Goal: Task Accomplishment & Management: Manage account settings

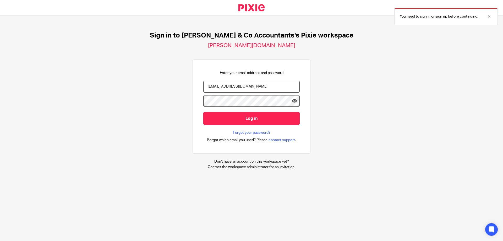
click at [284, 90] on input "[EMAIL_ADDRESS][DOMAIN_NAME]" at bounding box center [251, 87] width 96 height 12
type input "[EMAIL_ADDRESS][DOMAIN_NAME]"
click at [292, 100] on icon at bounding box center [294, 100] width 5 height 5
click at [280, 121] on input "Log in" at bounding box center [251, 118] width 96 height 13
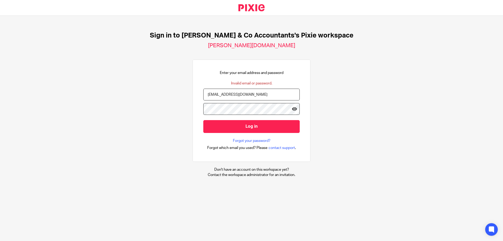
click at [434, 89] on div "Sign in to Sam & Co Accountants's Pixie workspace sam-and-co-accountants.usepix…" at bounding box center [251, 104] width 503 height 177
click at [292, 107] on icon at bounding box center [294, 108] width 5 height 5
click at [170, 112] on div "Sign in to Sam & Co Accountants's Pixie workspace sam-and-co-accountants.usepix…" at bounding box center [251, 104] width 503 height 177
click at [292, 108] on icon at bounding box center [294, 108] width 5 height 5
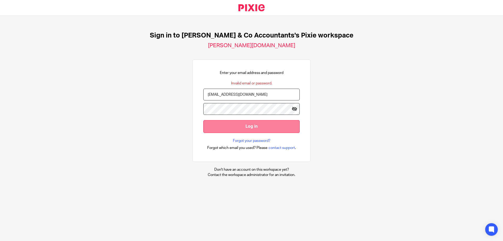
click at [272, 130] on input "Log in" at bounding box center [251, 126] width 96 height 13
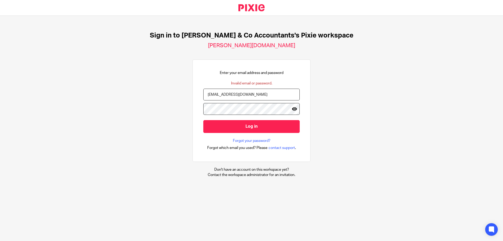
click at [292, 109] on icon at bounding box center [294, 108] width 5 height 5
click at [258, 140] on link "Forgot your password?" at bounding box center [251, 140] width 37 height 5
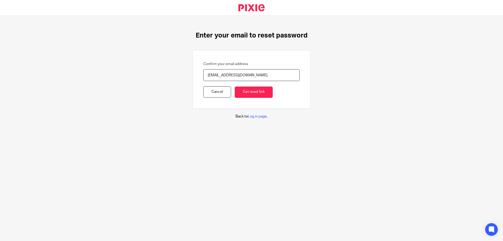
type input "[EMAIL_ADDRESS][DOMAIN_NAME]"
click at [235, 86] on input "Get reset link" at bounding box center [254, 91] width 38 height 11
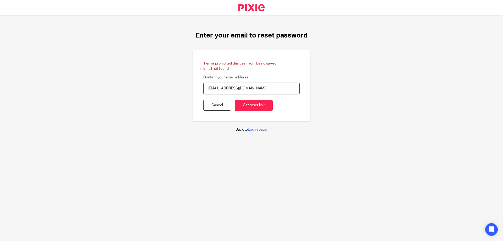
click at [214, 89] on input "[EMAIL_ADDRESS][DOMAIN_NAME]" at bounding box center [251, 88] width 96 height 12
type input "[EMAIL_ADDRESS][DOMAIN_NAME]"
click at [235, 100] on input "Get reset link" at bounding box center [254, 105] width 38 height 11
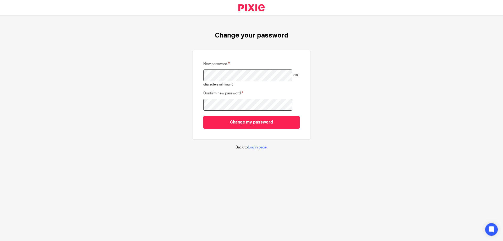
click at [203, 116] on input "Change my password" at bounding box center [251, 122] width 96 height 13
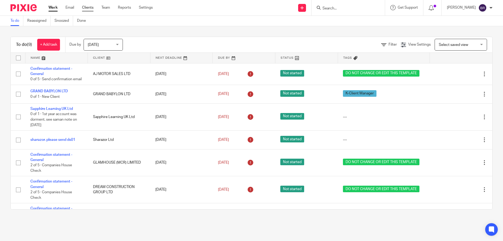
click at [84, 7] on link "Clients" at bounding box center [88, 7] width 12 height 5
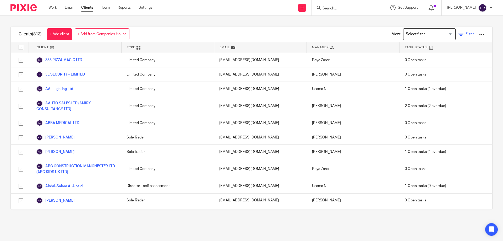
click at [458, 37] on link "Filter" at bounding box center [466, 33] width 16 height 5
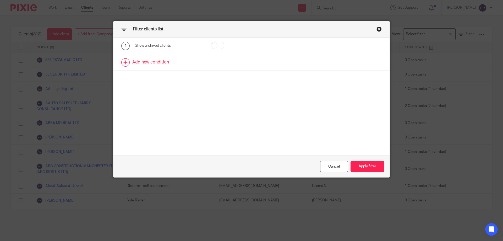
click at [163, 64] on link at bounding box center [251, 62] width 276 height 16
click at [171, 66] on div "Field" at bounding box center [164, 63] width 51 height 11
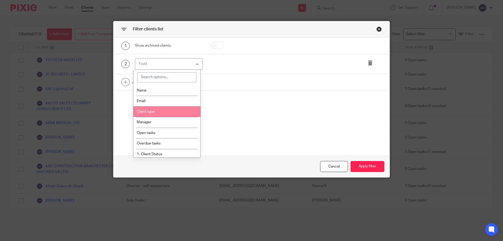
click at [184, 111] on li "Client type" at bounding box center [166, 111] width 67 height 11
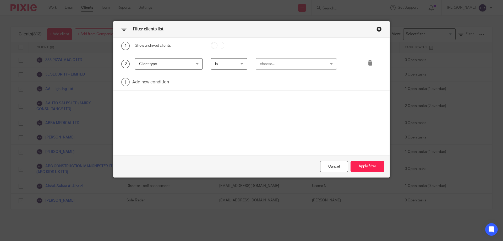
click at [268, 66] on div "choose..." at bounding box center [291, 63] width 62 height 11
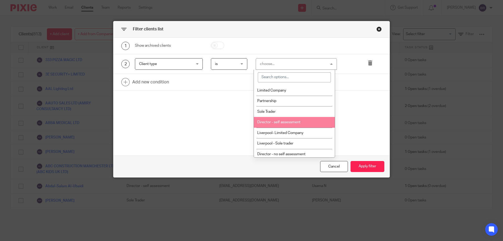
click at [304, 123] on li "Director - self assessment" at bounding box center [294, 122] width 81 height 11
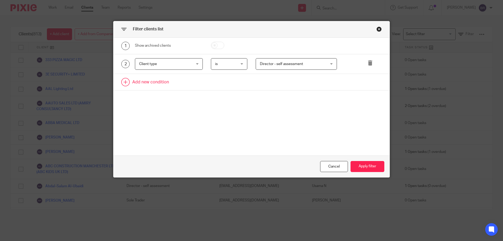
click at [167, 79] on link at bounding box center [251, 82] width 276 height 16
click at [170, 87] on div "Field" at bounding box center [164, 83] width 51 height 11
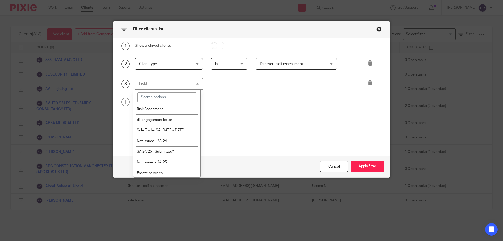
scroll to position [645, 0]
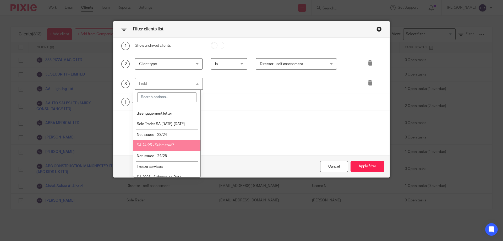
click at [182, 146] on li "SA 24/25 - Submitted?" at bounding box center [166, 145] width 67 height 11
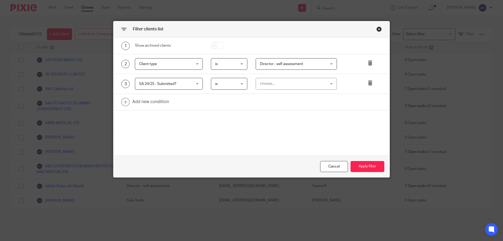
click at [284, 87] on div "choose..." at bounding box center [291, 83] width 62 height 11
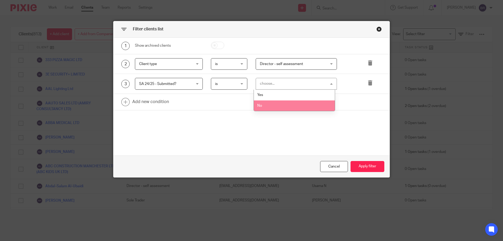
click at [283, 102] on li "No" at bounding box center [294, 105] width 81 height 11
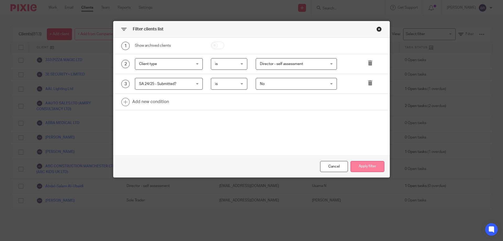
click at [372, 164] on button "Apply filter" at bounding box center [367, 166] width 34 height 11
click at [369, 168] on button "Apply filter" at bounding box center [367, 166] width 34 height 11
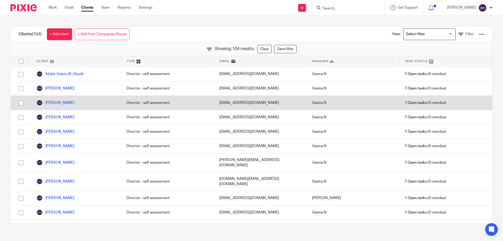
click at [222, 101] on div "abdul@bembecafe.com" at bounding box center [260, 103] width 93 height 14
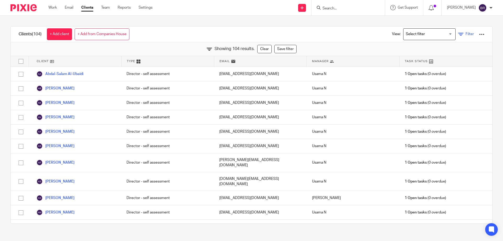
click at [465, 34] on span "Filter" at bounding box center [469, 34] width 8 height 4
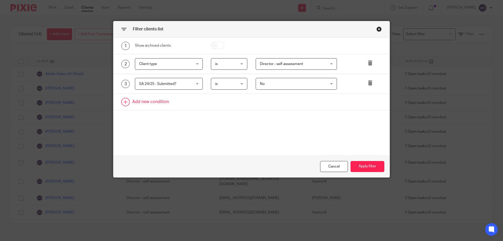
click at [175, 101] on link at bounding box center [251, 102] width 276 height 16
click at [182, 104] on div "Field" at bounding box center [164, 103] width 51 height 11
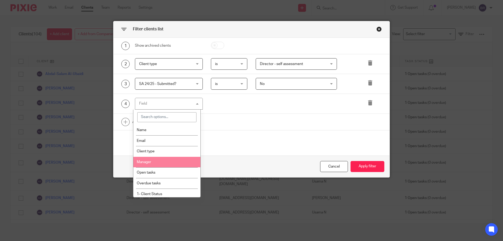
click at [171, 157] on li "Manager" at bounding box center [166, 162] width 67 height 11
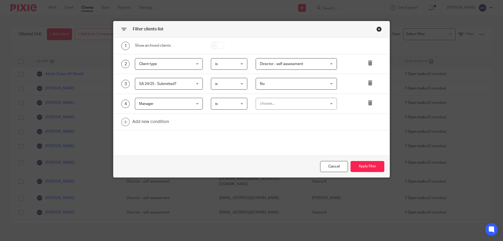
click at [298, 105] on div "choose..." at bounding box center [291, 103] width 62 height 11
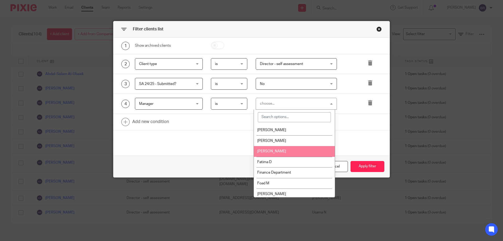
click at [291, 147] on li "[PERSON_NAME]" at bounding box center [294, 151] width 81 height 11
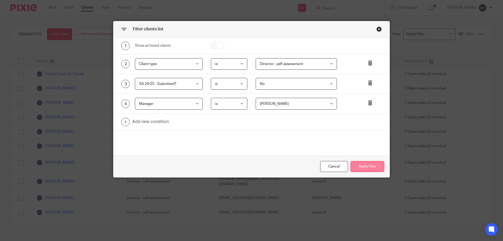
click at [360, 164] on button "Apply filter" at bounding box center [367, 166] width 34 height 11
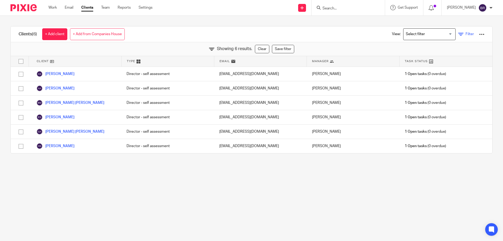
click at [458, 34] on icon at bounding box center [460, 34] width 5 height 5
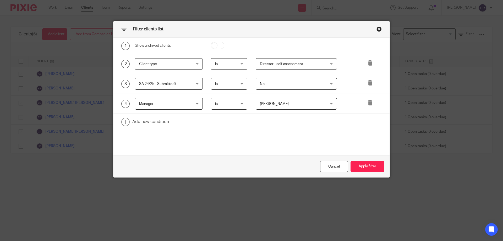
click at [377, 28] on div "Close this dialog window" at bounding box center [378, 28] width 5 height 5
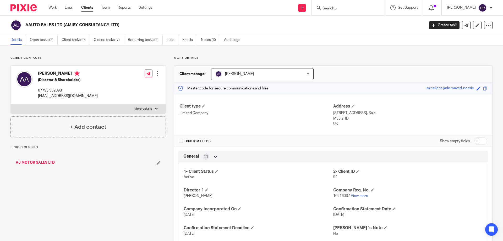
click at [345, 10] on input "Search" at bounding box center [345, 8] width 47 height 5
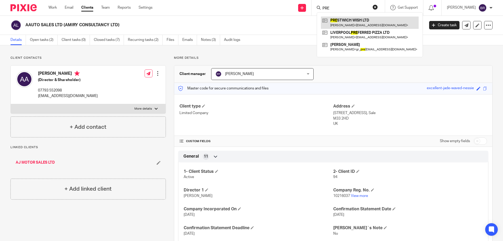
type input "PRE"
click at [350, 18] on link at bounding box center [370, 22] width 98 height 12
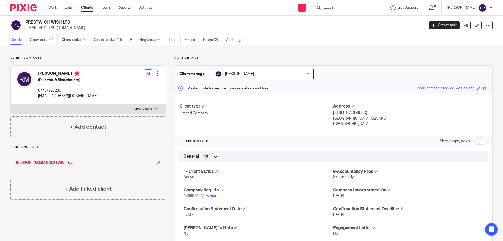
click at [347, 10] on input "Search" at bounding box center [345, 8] width 47 height 5
type input "LINAS"
click at [356, 24] on link at bounding box center [365, 22] width 89 height 12
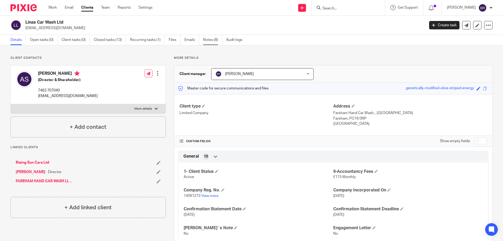
click at [208, 42] on link "Notes (8)" at bounding box center [212, 40] width 19 height 10
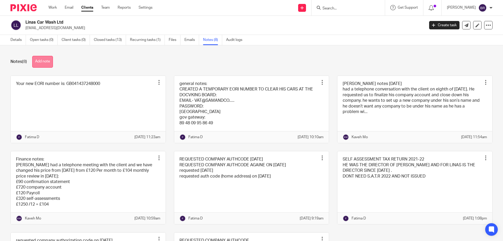
click at [48, 62] on button "Add note" at bounding box center [42, 62] width 21 height 12
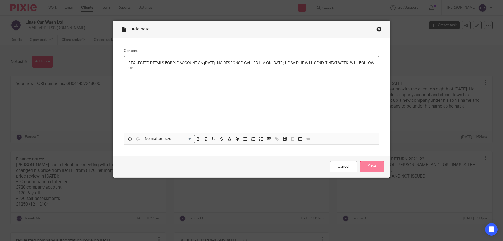
click at [366, 164] on input "Save" at bounding box center [372, 166] width 24 height 11
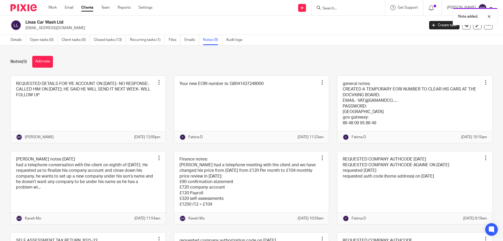
click at [346, 8] on div "Note added." at bounding box center [374, 15] width 246 height 20
click at [341, 8] on div "Note added." at bounding box center [374, 15] width 246 height 20
click at [334, 8] on div "Note added." at bounding box center [374, 15] width 246 height 20
click at [344, 8] on div "Note added." at bounding box center [374, 15] width 246 height 20
click at [331, 8] on div "Note added." at bounding box center [374, 15] width 246 height 20
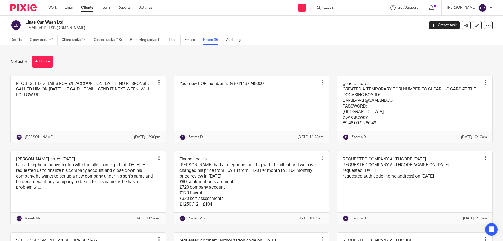
click at [350, 9] on input "Search" at bounding box center [345, 8] width 47 height 5
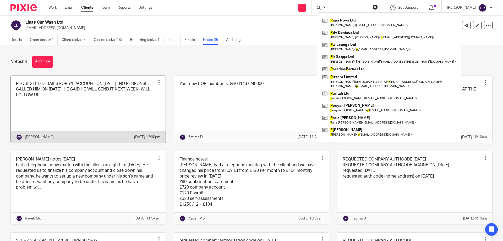
type input "P"
click at [85, 98] on link at bounding box center [88, 109] width 155 height 67
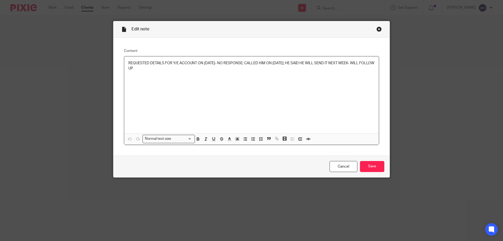
click at [161, 69] on p "REQUESTED DETAILS FOR Y/E ACCOUNT ON 02/09/2025- NO RESPONSE; CALLED HIM ON 19/…" at bounding box center [251, 65] width 246 height 11
click at [161, 69] on p "REQUESTED DETAILS FOR Y/E ACCOUNT ON [DATE]- NO RESPONSE; CALLED HIM ON [DATE];…" at bounding box center [251, 65] width 246 height 11
copy p "REQUESTED DETAILS FOR Y/E ACCOUNT ON [DATE]- NO RESPONSE; CALLED HIM ON [DATE];…"
click at [82, 81] on div "Edit note Content REQUESTED DETAILS FOR Y/E ACCOUNT ON 02/09/2025- NO RESPONSE;…" at bounding box center [251, 120] width 503 height 241
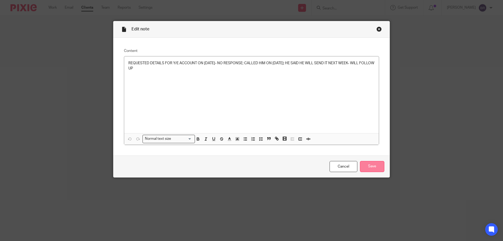
drag, startPoint x: 365, startPoint y: 167, endPoint x: 358, endPoint y: 165, distance: 7.2
click at [365, 167] on input "Save" at bounding box center [372, 166] width 24 height 11
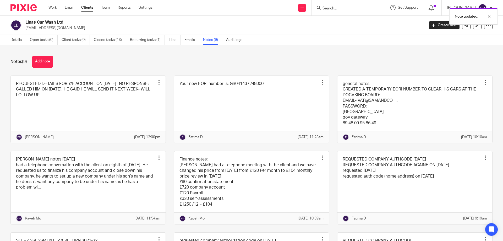
click at [336, 7] on div "Note updated." at bounding box center [374, 15] width 246 height 20
click at [329, 8] on div "Note updated." at bounding box center [374, 15] width 246 height 20
click at [331, 8] on div "Note updated." at bounding box center [374, 15] width 246 height 20
click at [335, 8] on input "Search" at bounding box center [345, 8] width 47 height 5
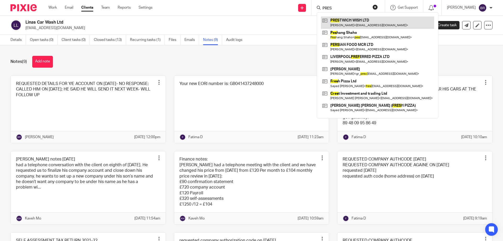
type input "PRES"
click at [350, 21] on link at bounding box center [377, 22] width 113 height 12
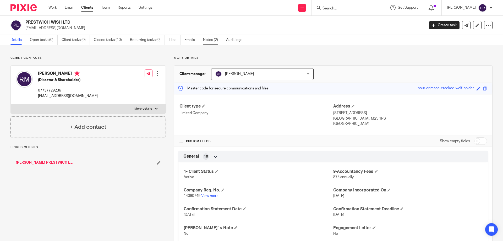
click at [213, 40] on link "Notes (2)" at bounding box center [212, 40] width 19 height 10
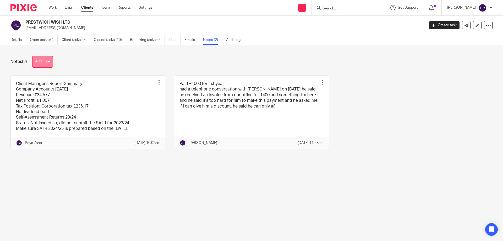
click at [46, 63] on button "Add note" at bounding box center [42, 62] width 21 height 12
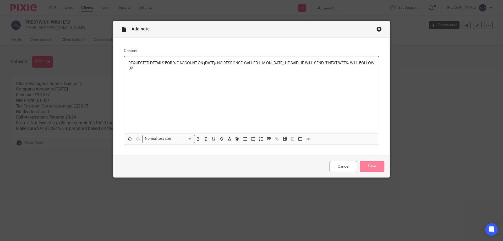
click at [369, 164] on input "Save" at bounding box center [372, 166] width 24 height 11
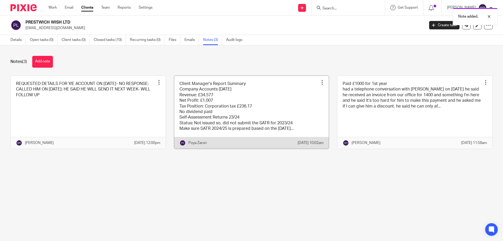
click at [261, 106] on link at bounding box center [251, 112] width 155 height 73
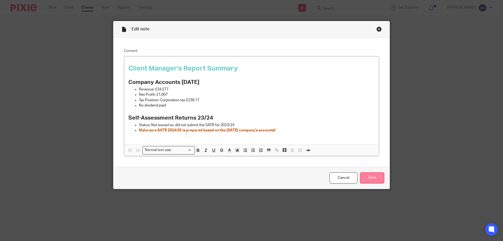
click at [368, 178] on input "Save" at bounding box center [372, 177] width 24 height 11
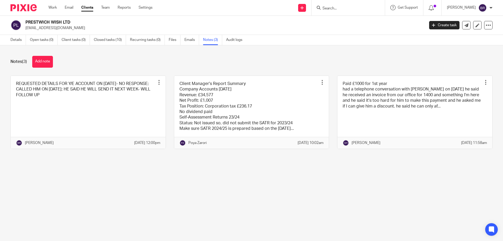
click at [338, 9] on div "Note updated." at bounding box center [374, 15] width 246 height 20
click at [335, 8] on input "Search" at bounding box center [345, 8] width 47 height 5
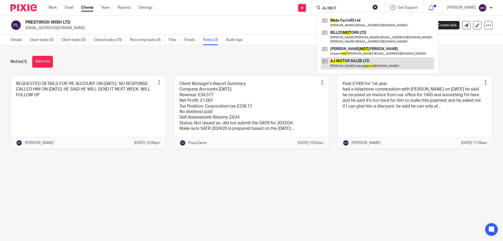
type input "AJ MOT"
click at [363, 63] on link at bounding box center [377, 63] width 113 height 12
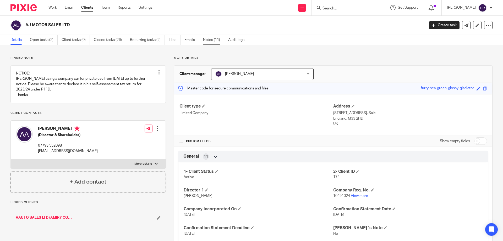
click at [214, 42] on link "Notes (11)" at bounding box center [213, 40] width 21 height 10
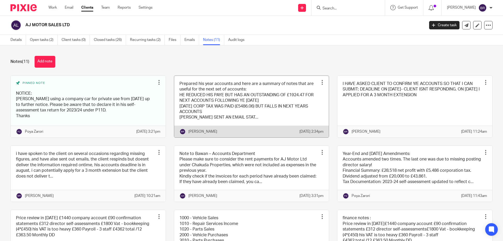
click at [295, 110] on link at bounding box center [251, 107] width 155 height 62
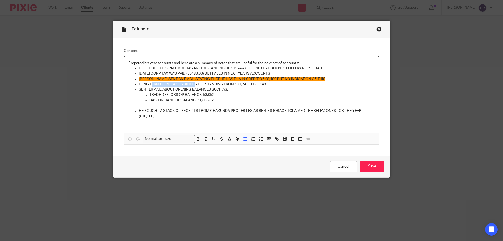
drag, startPoint x: 166, startPoint y: 82, endPoint x: 194, endPoint y: 82, distance: 28.0
click at [194, 82] on p "LONG TERM CORP TAX LIABILITIES OUTSTANDING FROM £21,743 TO £17,481" at bounding box center [257, 84] width 236 height 5
click at [313, 89] on p "SENT ERMAIL ABOUT OPENING BALANCES SUCH AS:" at bounding box center [257, 89] width 236 height 5
drag, startPoint x: 163, startPoint y: 111, endPoint x: 211, endPoint y: 109, distance: 48.0
click at [211, 109] on p "HE BOUGHT A STACK OF RECEIPTS FROM CHAKUNDA PROPERTIES AS RENT/ STORAGE, I CLAI…" at bounding box center [257, 113] width 236 height 11
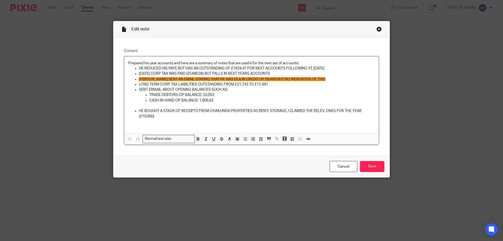
click at [349, 122] on p at bounding box center [257, 121] width 236 height 5
drag, startPoint x: 242, startPoint y: 61, endPoint x: 268, endPoint y: 60, distance: 25.7
click at [268, 60] on div "Prepared his year accounts and here are a summary of notes that are useful for …" at bounding box center [251, 94] width 255 height 77
click at [317, 60] on div "Prepared his year accounts and here are a summary of notes that are useful for …" at bounding box center [251, 94] width 255 height 77
click at [374, 163] on input "Save" at bounding box center [372, 166] width 24 height 11
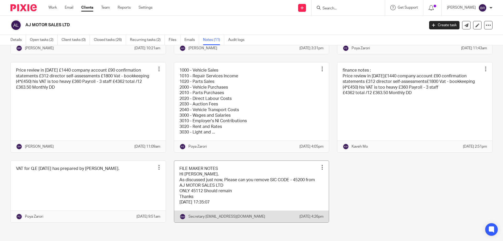
scroll to position [164, 0]
